Goal: Task Accomplishment & Management: Manage account settings

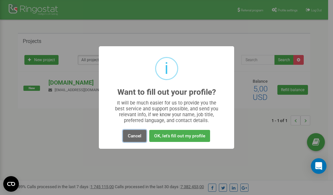
click at [134, 136] on button "Cancel" at bounding box center [134, 136] width 23 height 12
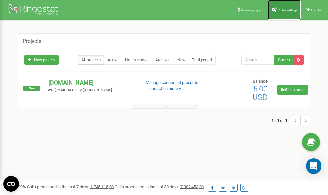
click at [280, 10] on span "Profile settings" at bounding box center [288, 10] width 20 height 4
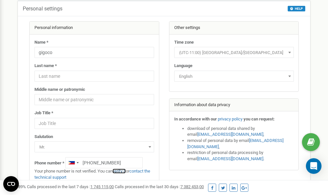
click at [123, 170] on link "verify it" at bounding box center [118, 170] width 13 height 5
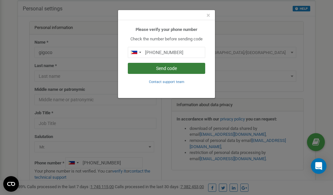
click at [155, 68] on button "Send code" at bounding box center [166, 68] width 77 height 11
